Goal: Transaction & Acquisition: Purchase product/service

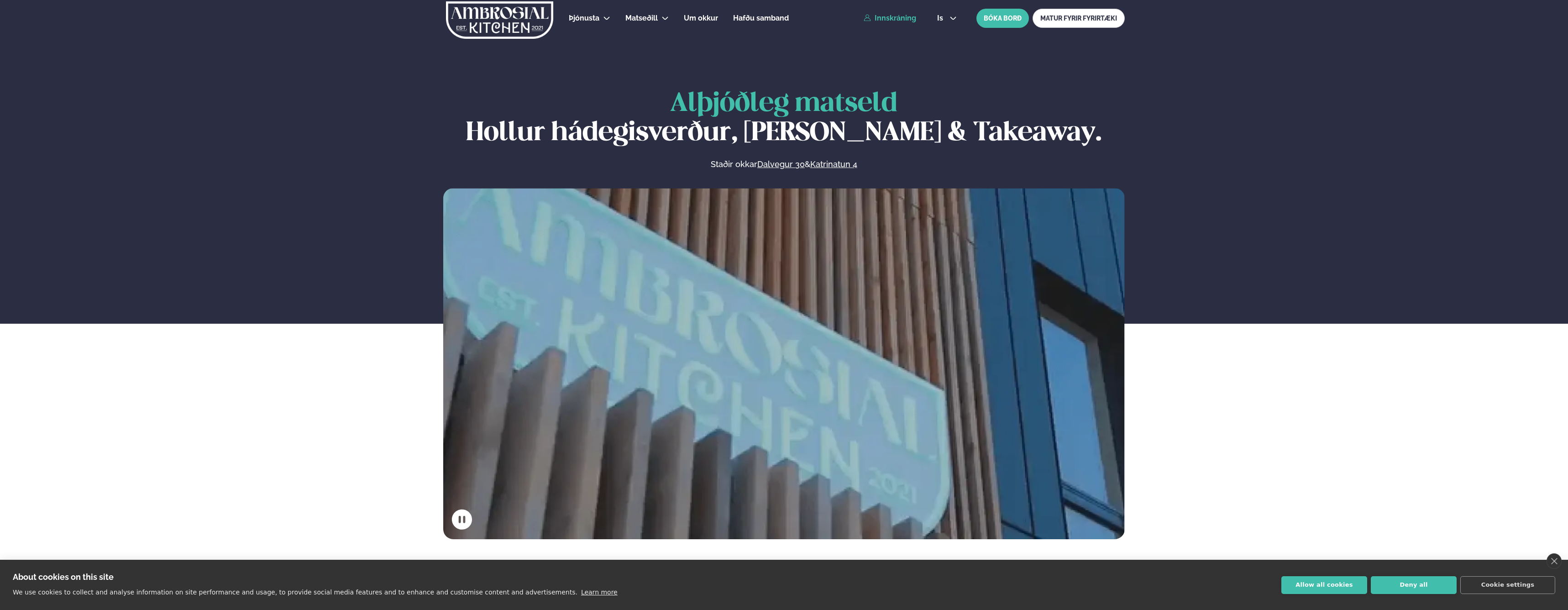
click at [898, 19] on link "Innskráning" at bounding box center [890, 18] width 52 height 8
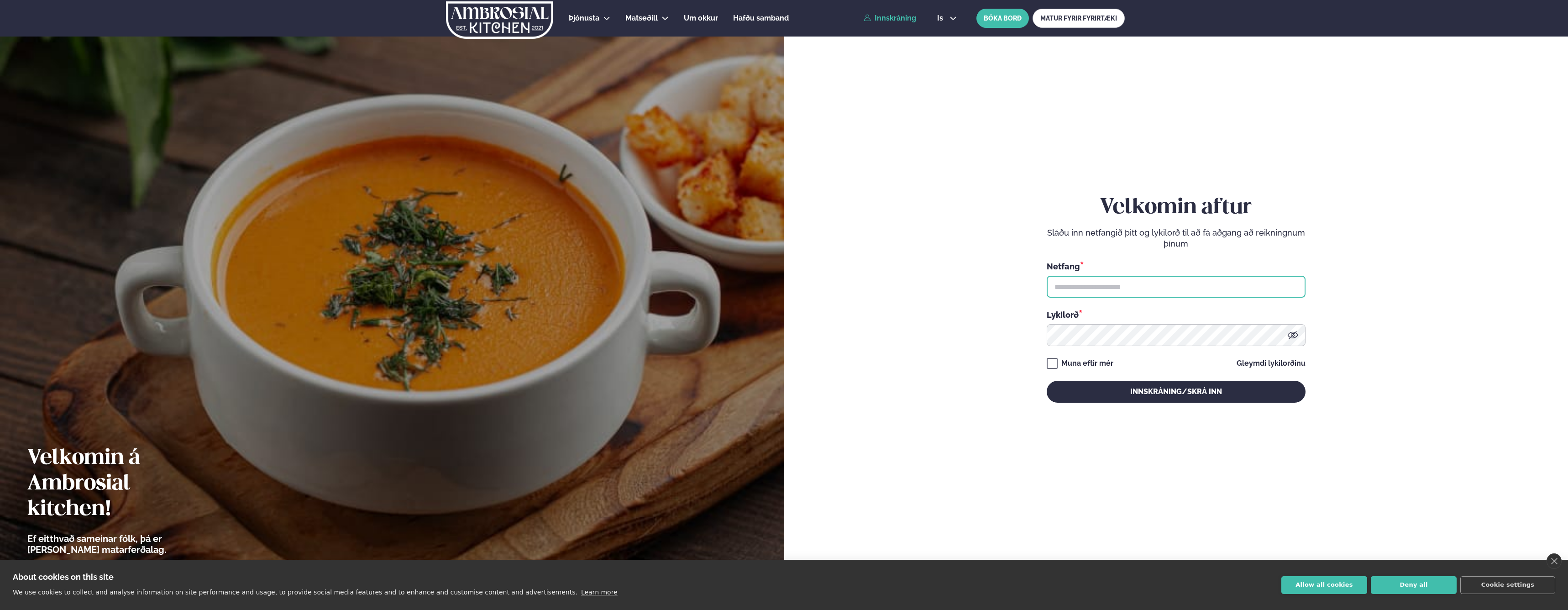
type input "**********"
click at [1176, 391] on button "Innskráning/Skrá inn" at bounding box center [1176, 391] width 259 height 22
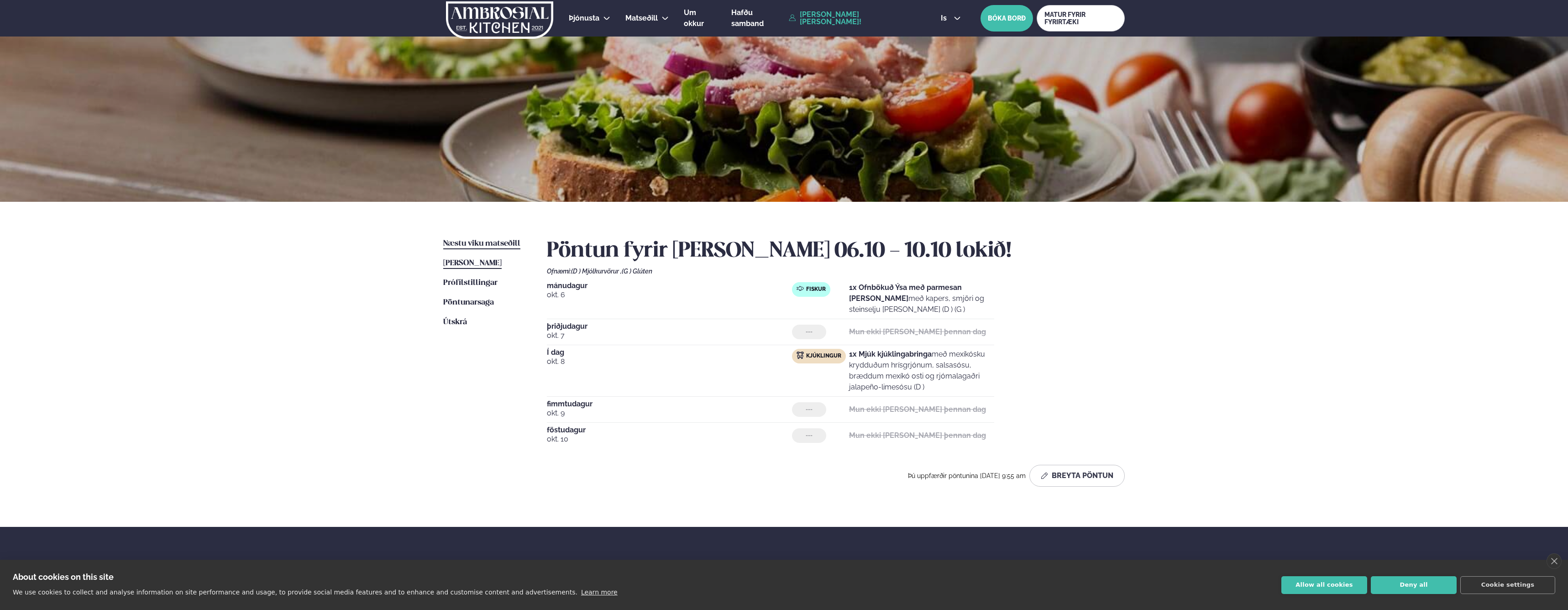
click at [475, 244] on span "Næstu viku matseðill" at bounding box center [481, 244] width 77 height 8
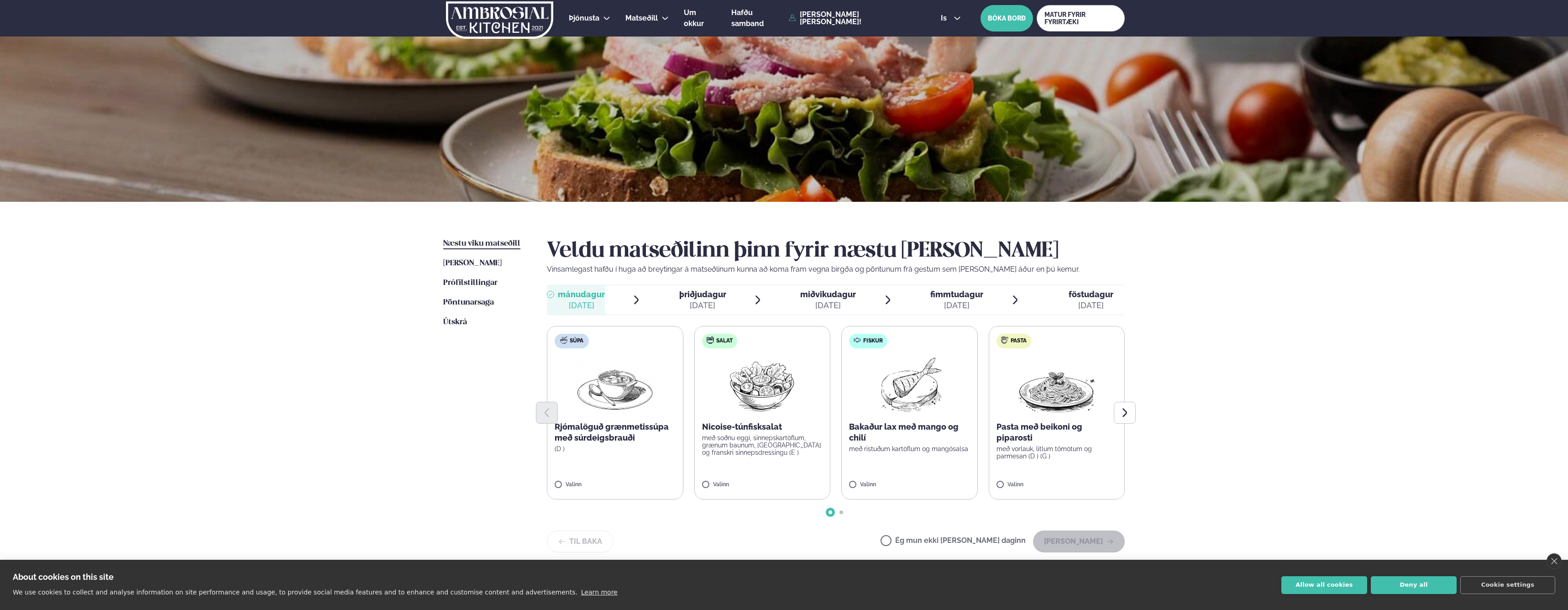
click at [713, 304] on div "[DATE]" at bounding box center [702, 306] width 47 height 11
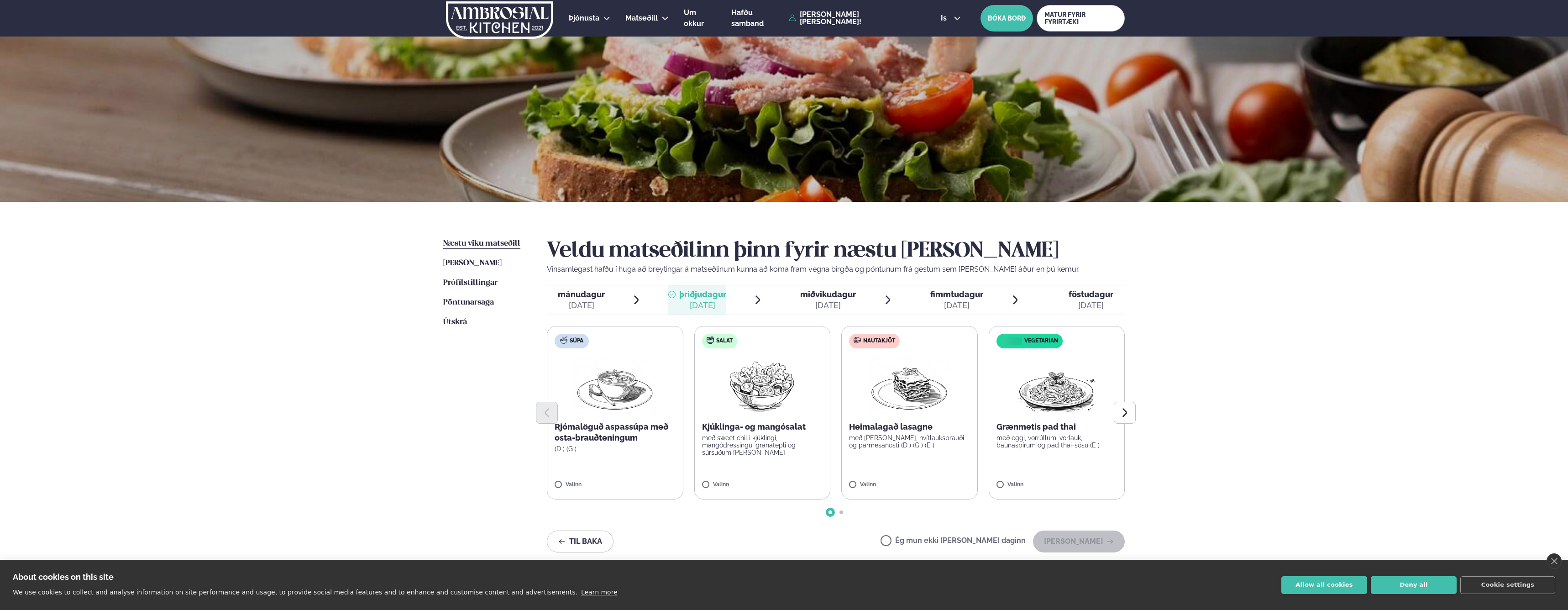
click at [888, 418] on div at bounding box center [835, 413] width 578 height 22
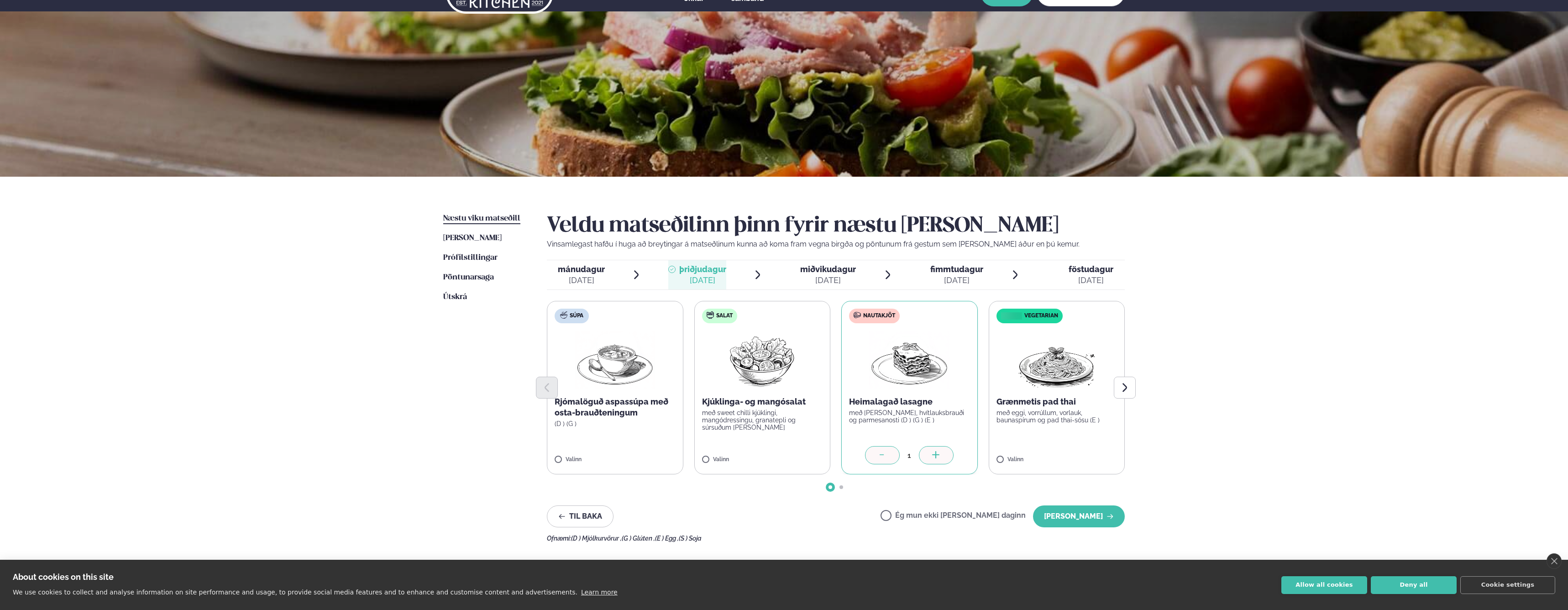
scroll to position [27, 0]
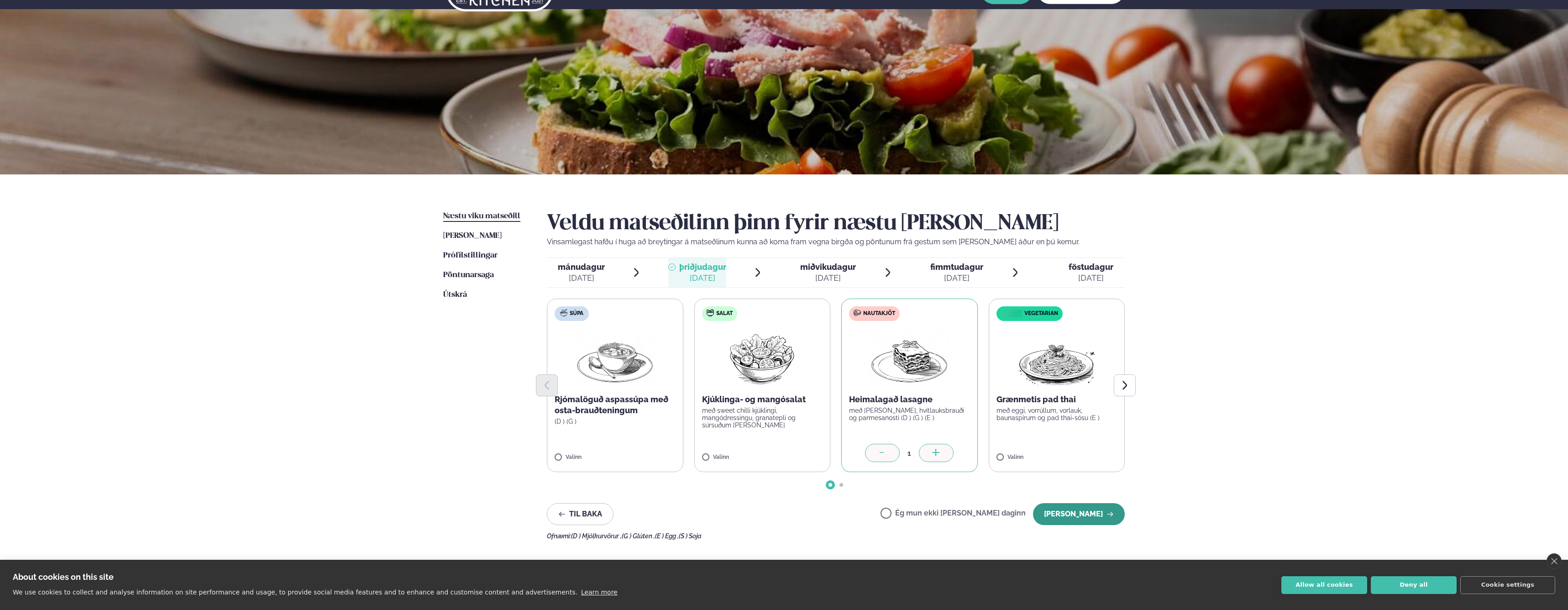
click at [1071, 511] on button "[PERSON_NAME]" at bounding box center [1079, 514] width 92 height 22
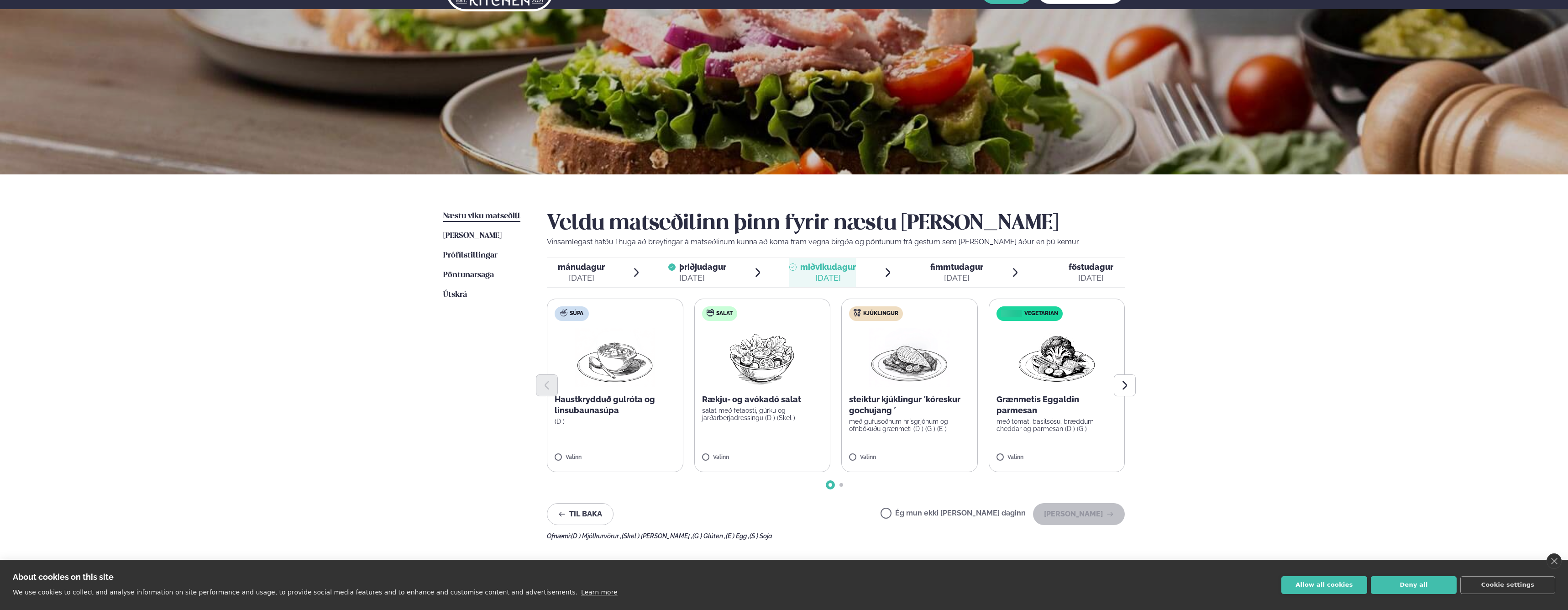
click at [904, 424] on p "með gufusoðnum hrísgrjónum og ofnbökuðu grænmeti (D ) (G ) (E )" at bounding box center [909, 425] width 121 height 15
click at [1098, 517] on button "[PERSON_NAME]" at bounding box center [1079, 514] width 92 height 22
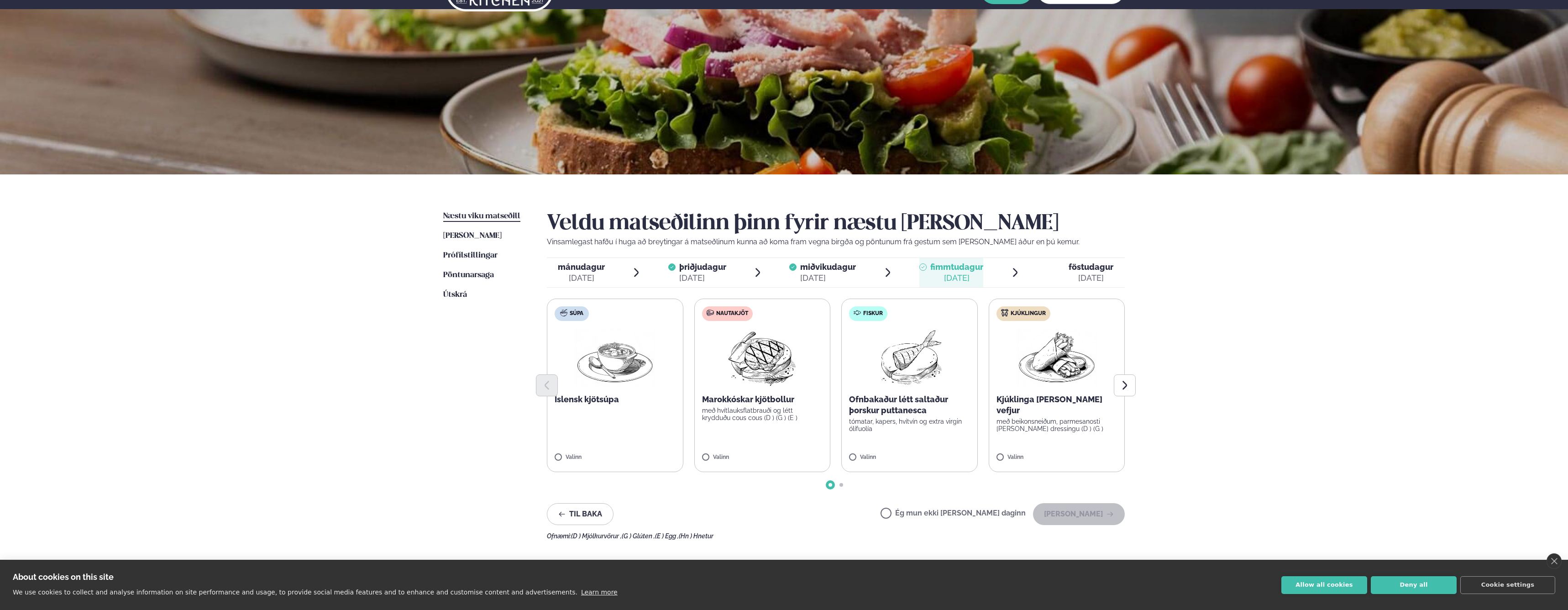
click at [908, 408] on p "Ofnbakaður létt saltaður þorskur puttanesca" at bounding box center [909, 405] width 121 height 22
click at [883, 454] on icon at bounding box center [882, 453] width 9 height 9
click at [967, 510] on label "Ég mun ekki [PERSON_NAME] daginn" at bounding box center [953, 514] width 145 height 10
click at [1088, 516] on button "[PERSON_NAME]" at bounding box center [1079, 514] width 92 height 22
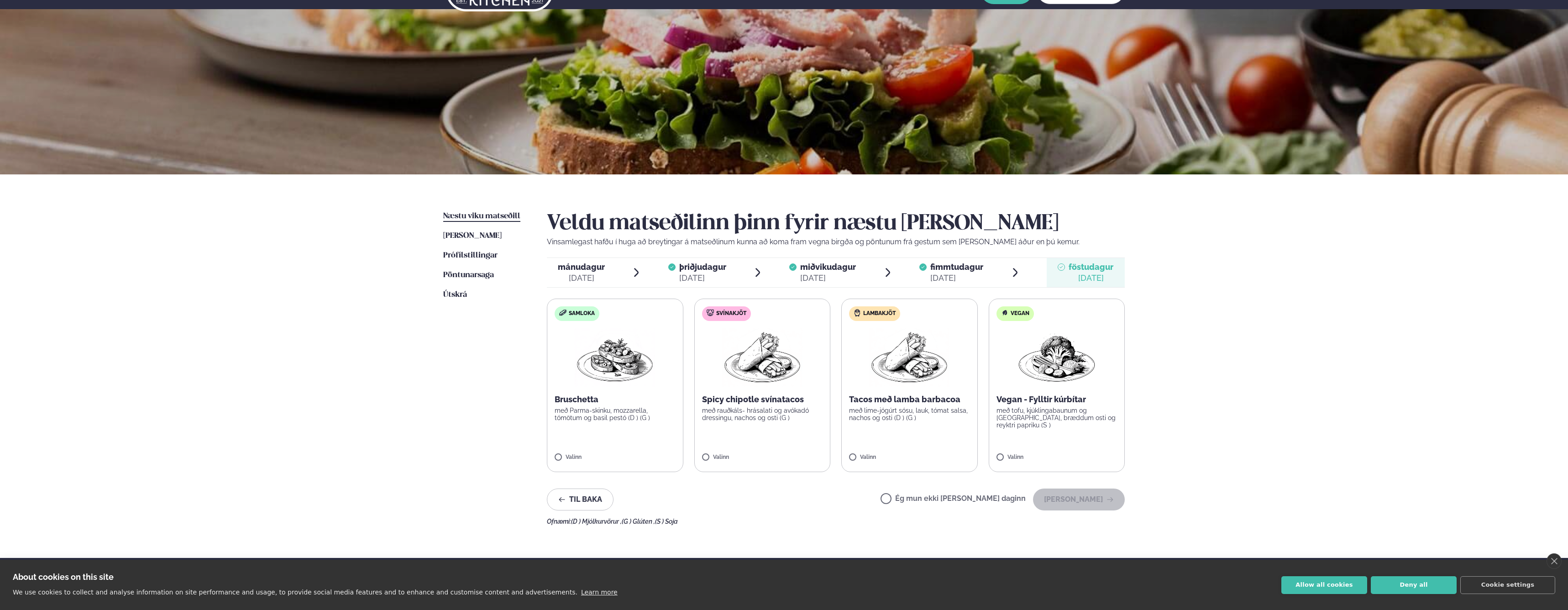
click at [959, 503] on label "Ég mun ekki [PERSON_NAME] daginn" at bounding box center [953, 500] width 145 height 10
click at [585, 279] on div "[DATE]" at bounding box center [581, 278] width 47 height 11
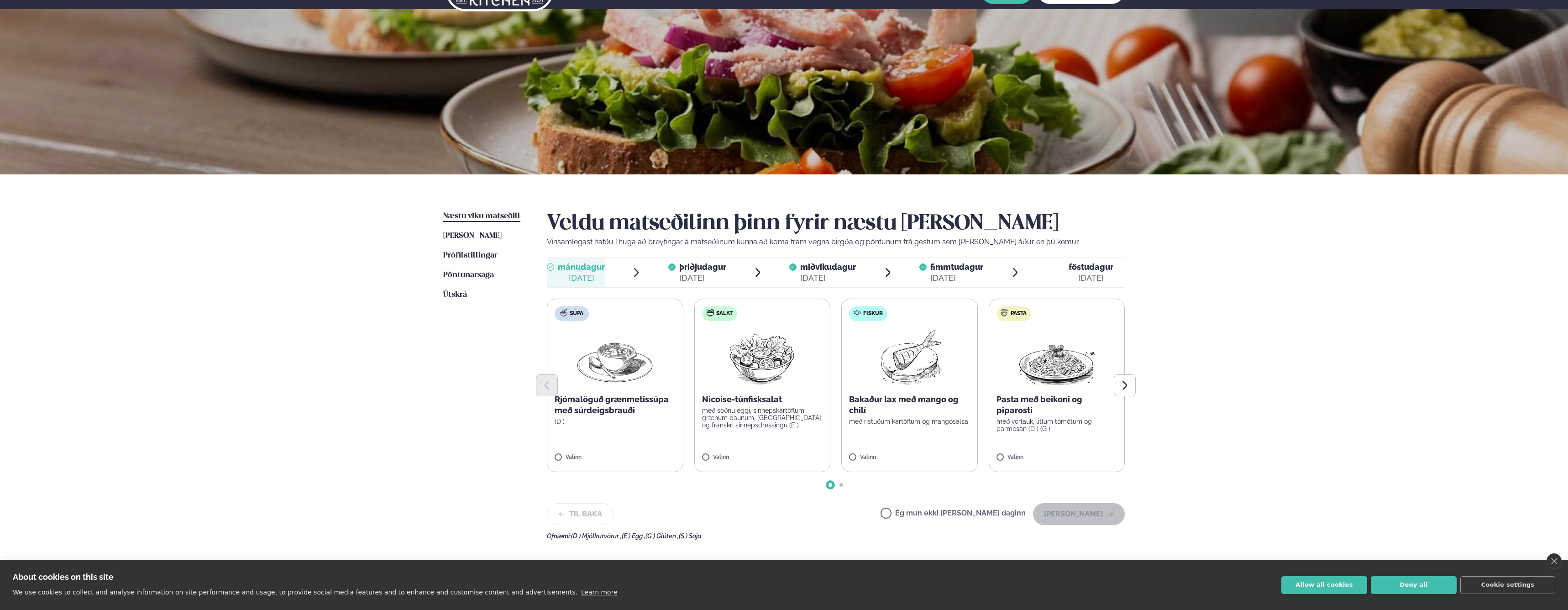
click at [967, 506] on div "Ég mun ekki [PERSON_NAME] daginn [PERSON_NAME]" at bounding box center [1003, 514] width 244 height 22
click at [964, 510] on label "Ég mun ekki [PERSON_NAME] daginn" at bounding box center [953, 514] width 145 height 10
click at [1074, 516] on button "[PERSON_NAME]" at bounding box center [1079, 514] width 92 height 22
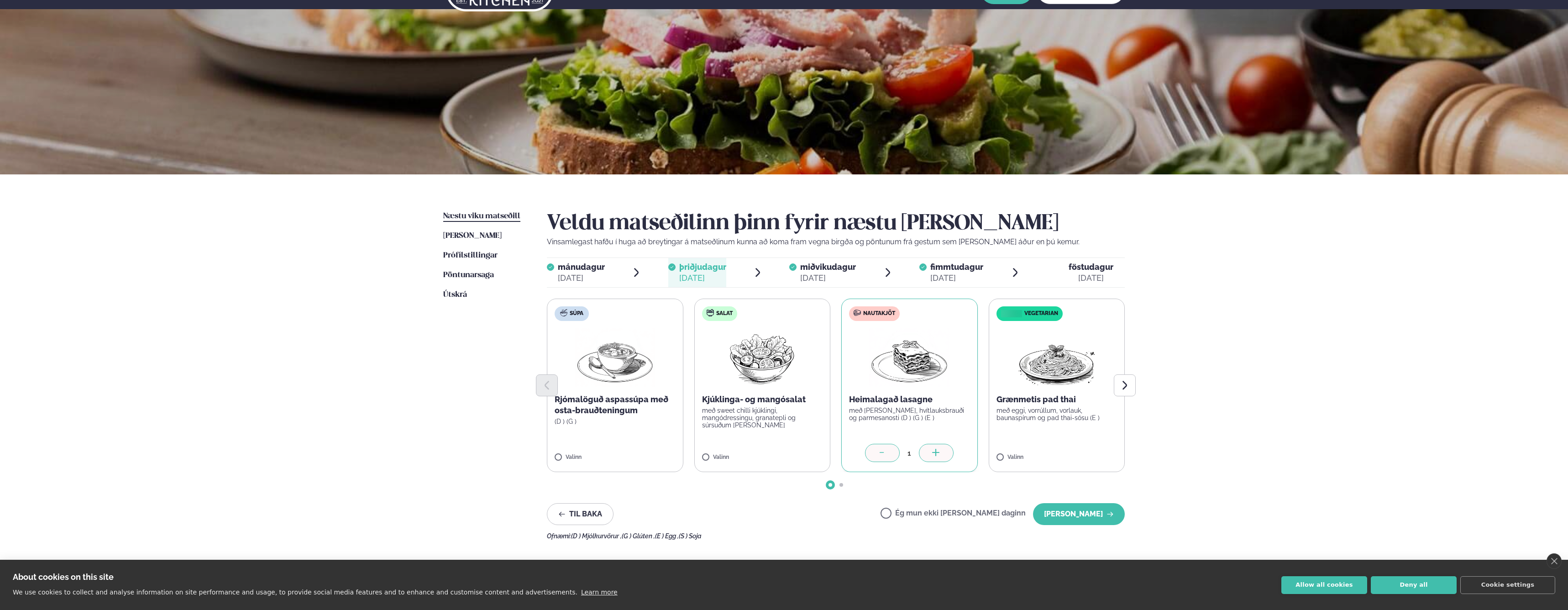
click at [1093, 273] on div "[DATE]" at bounding box center [1091, 278] width 44 height 11
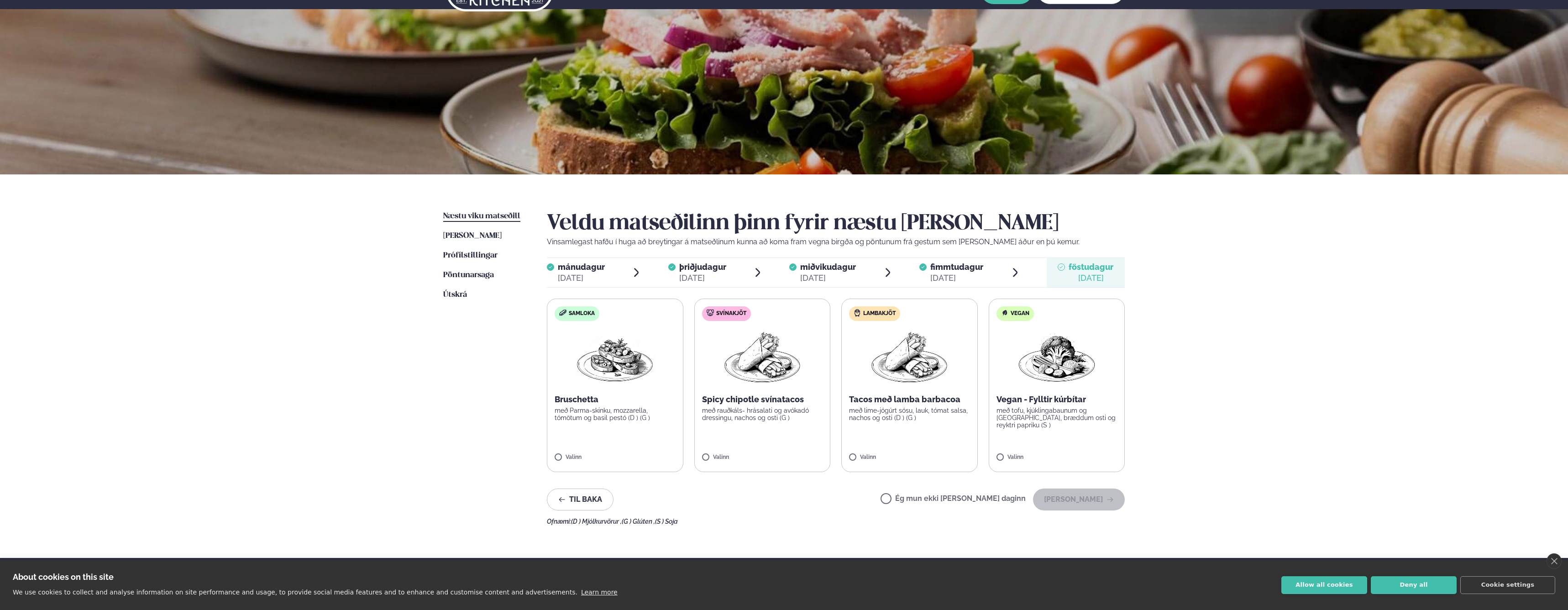
click at [959, 499] on label "Ég mun ekki [PERSON_NAME] daginn" at bounding box center [953, 500] width 145 height 10
click at [1059, 499] on button "[PERSON_NAME]" at bounding box center [1079, 499] width 92 height 22
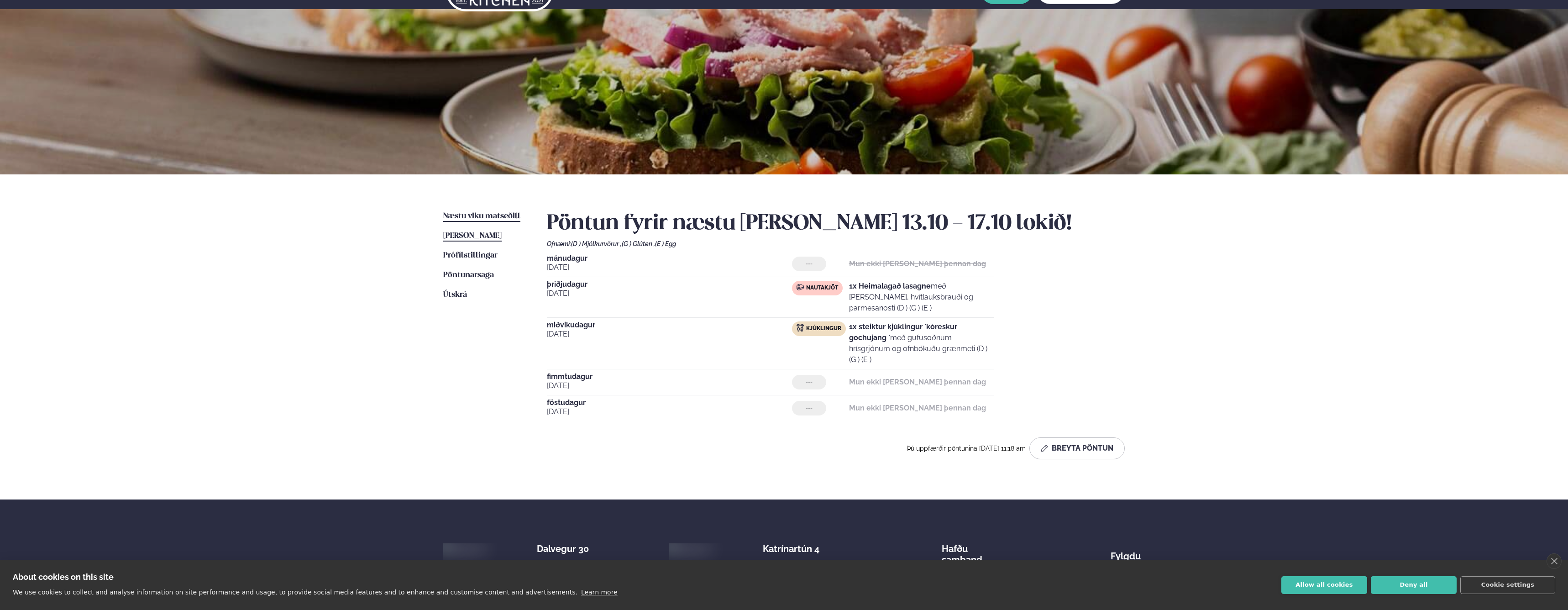
click at [456, 233] on span "[PERSON_NAME]" at bounding box center [472, 236] width 58 height 8
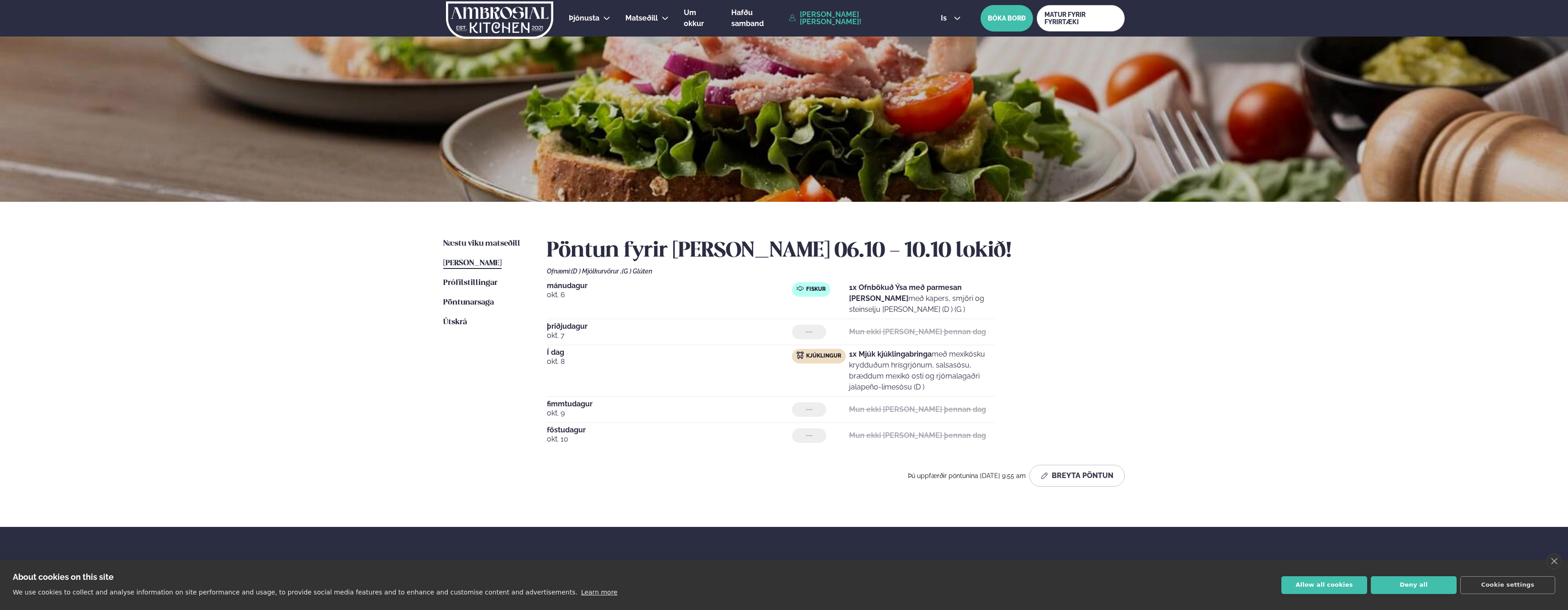
click at [1203, 280] on div "Þjónusta Hádegismatur fyrir fyrirtæki Fyrirtækja veitingar Einkapartý Matseðill…" at bounding box center [784, 366] width 1568 height 734
